Goal: Find specific page/section: Find specific page/section

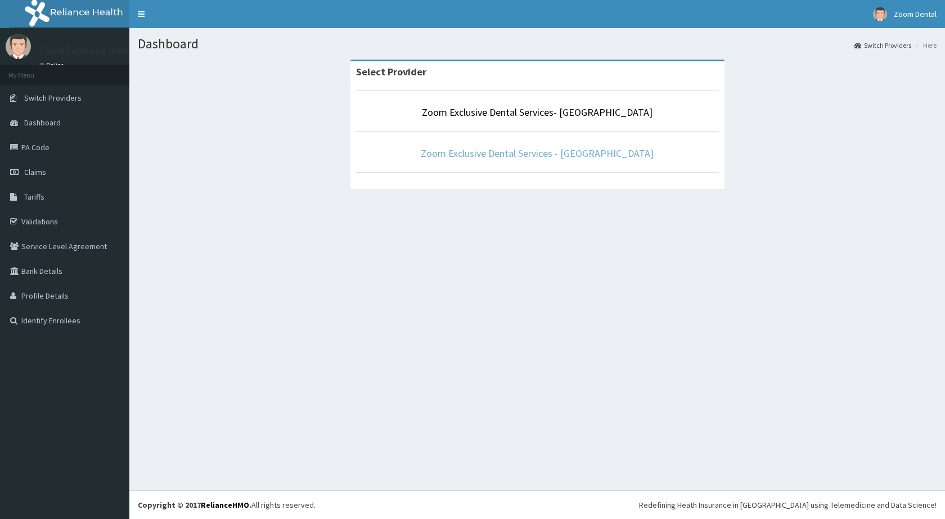
click at [593, 155] on link "Zoom Exclusive Dental Services - [GEOGRAPHIC_DATA]" at bounding box center [537, 153] width 233 height 13
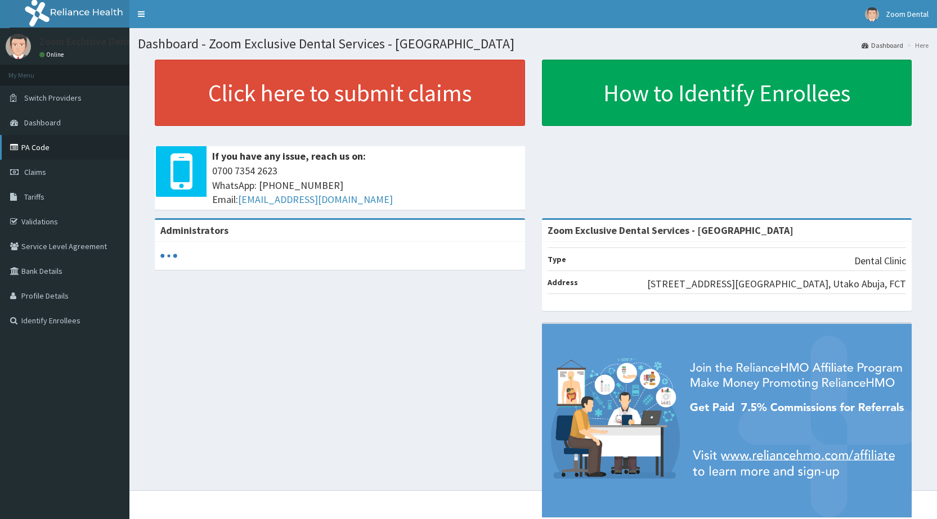
click at [61, 146] on link "PA Code" at bounding box center [64, 147] width 129 height 25
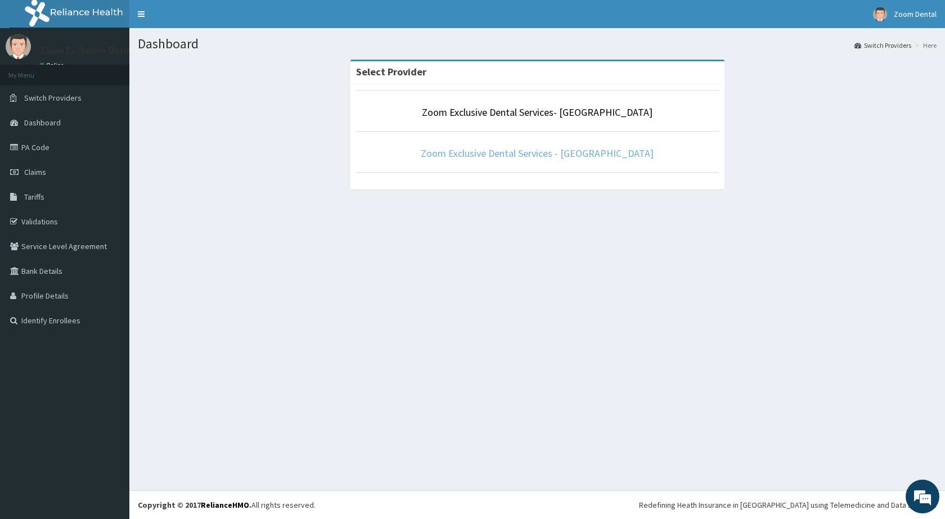
click at [541, 154] on link "Zoom Exclusive Dental Services - [GEOGRAPHIC_DATA]" at bounding box center [537, 153] width 233 height 13
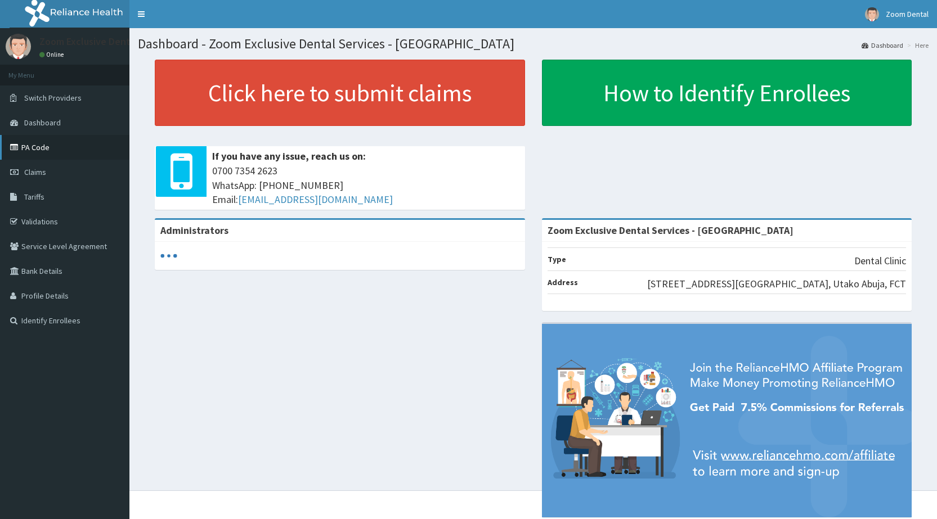
click at [65, 152] on link "PA Code" at bounding box center [64, 147] width 129 height 25
